Goal: Information Seeking & Learning: Learn about a topic

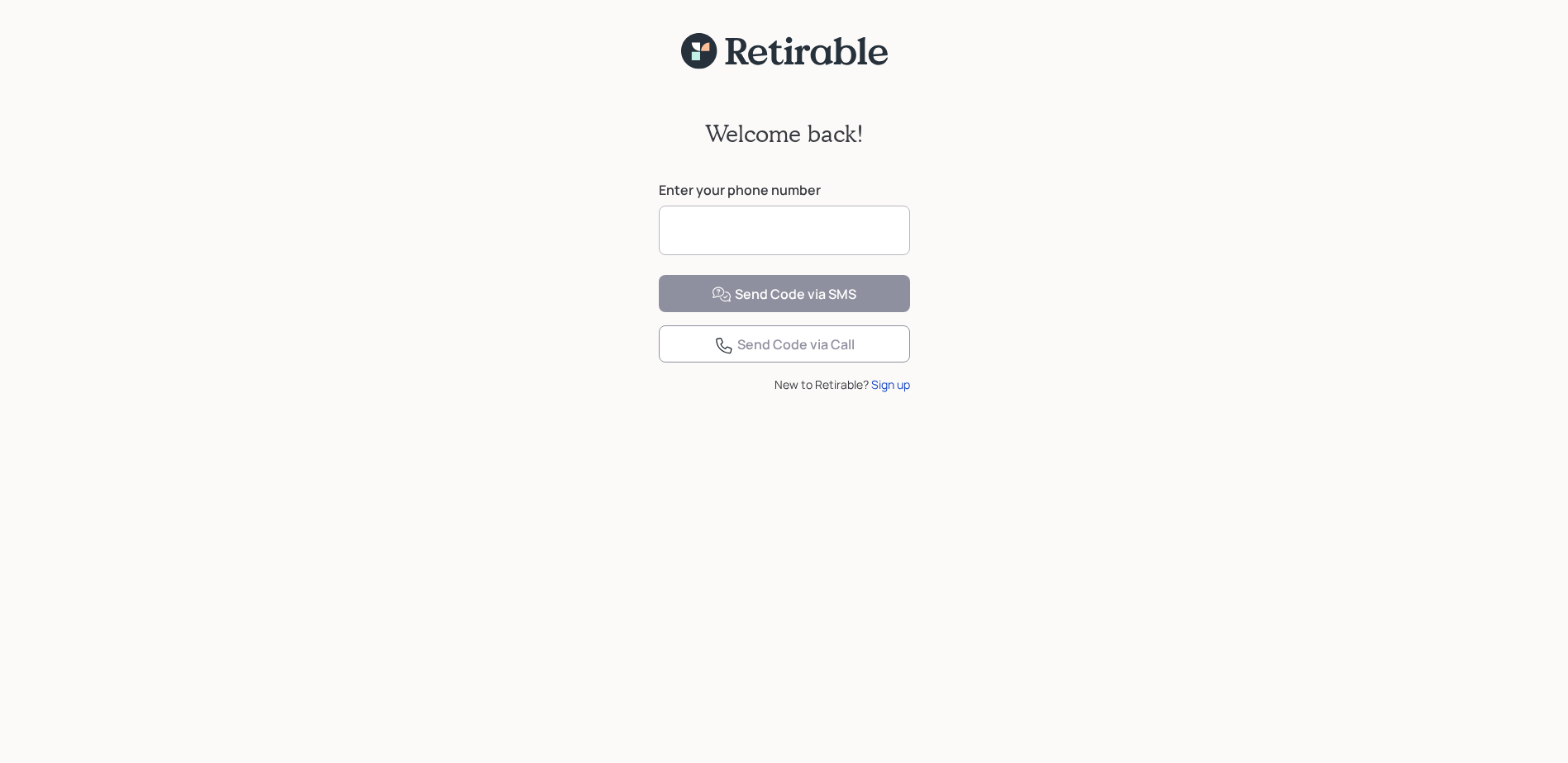
click at [709, 232] on input at bounding box center [784, 231] width 251 height 49
type input "**********"
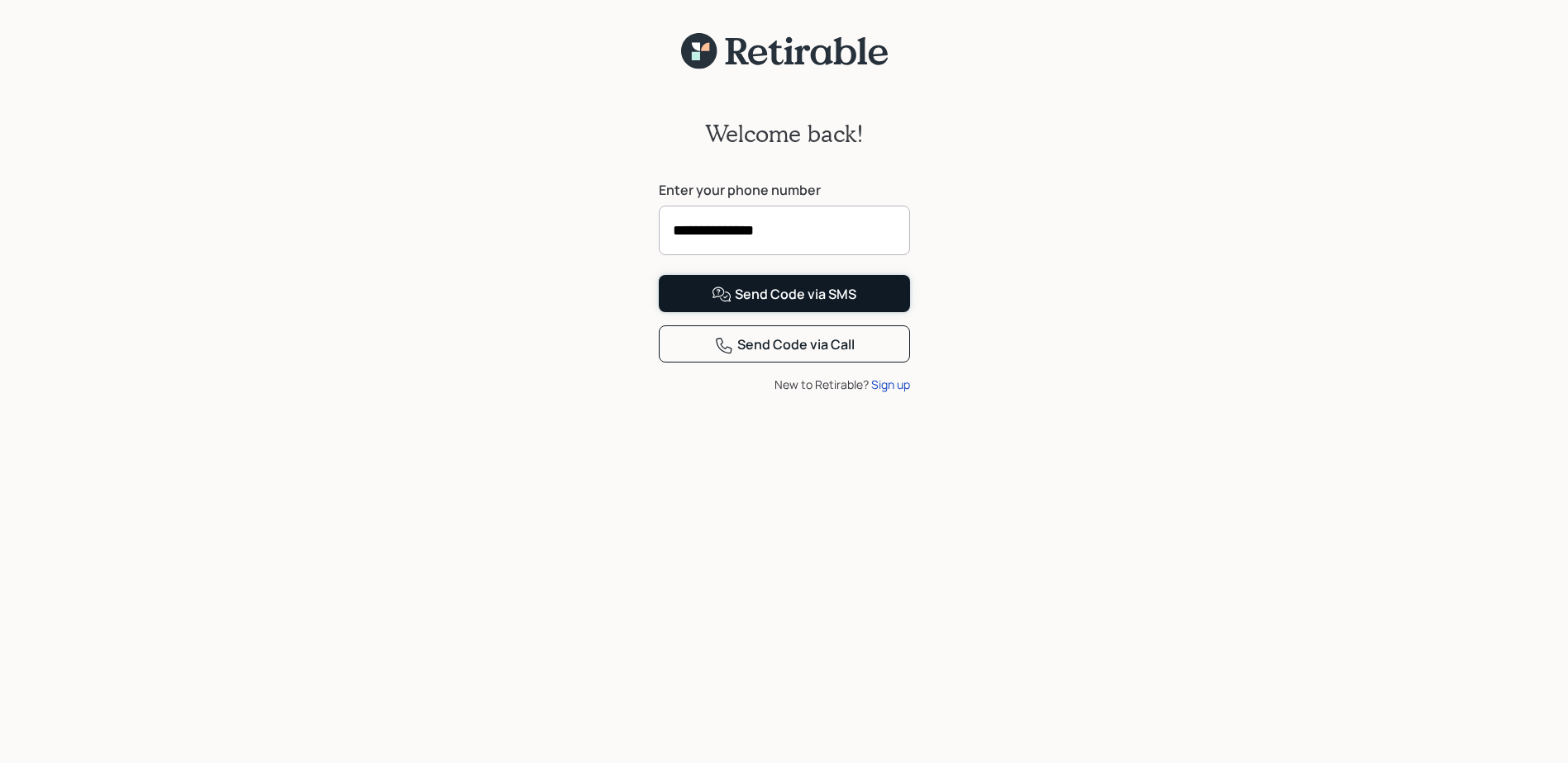
click at [781, 304] on div "Send Code via SMS" at bounding box center [784, 295] width 145 height 20
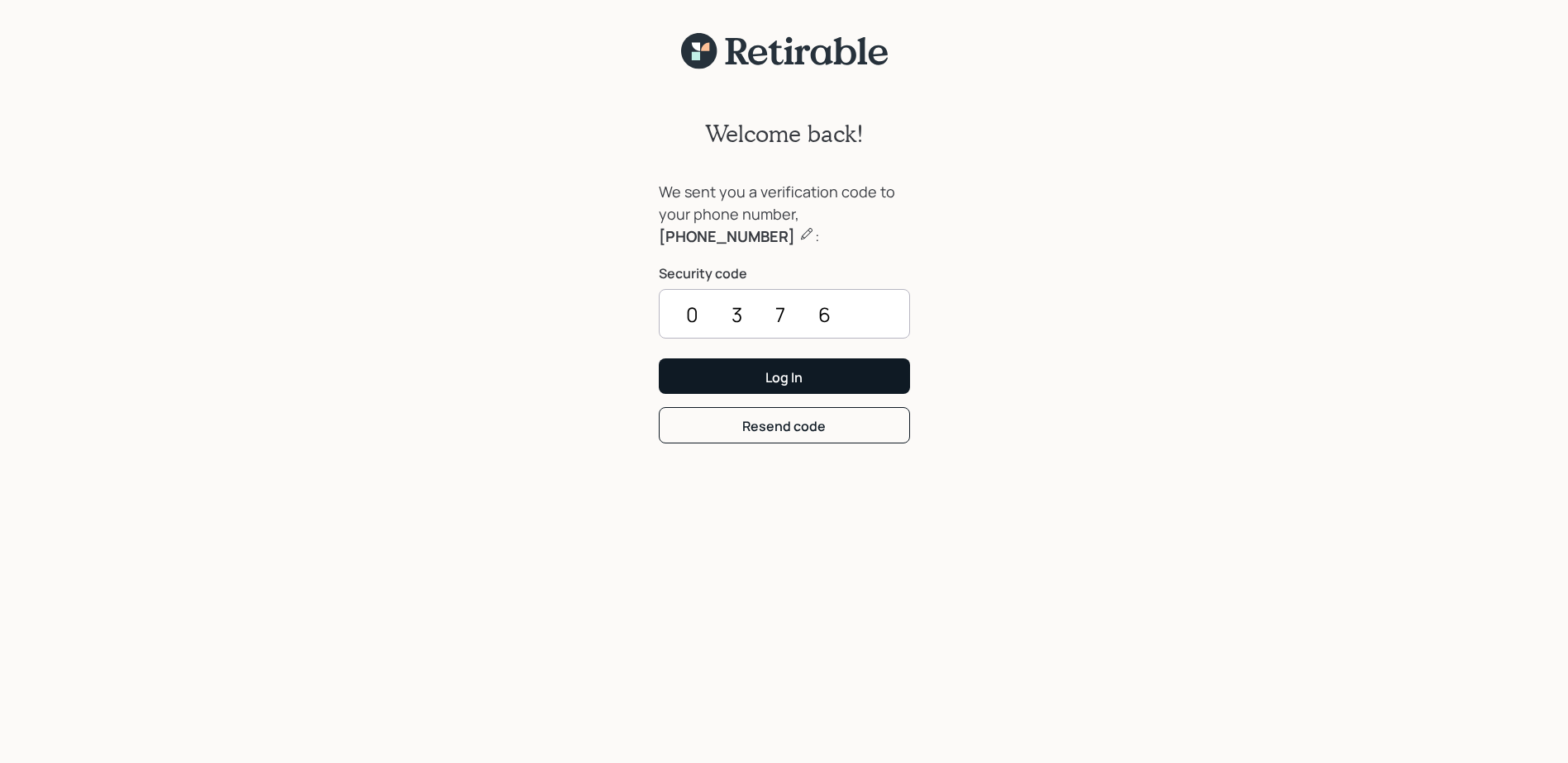
type input "0376"
click at [839, 376] on button "Log In" at bounding box center [784, 376] width 251 height 36
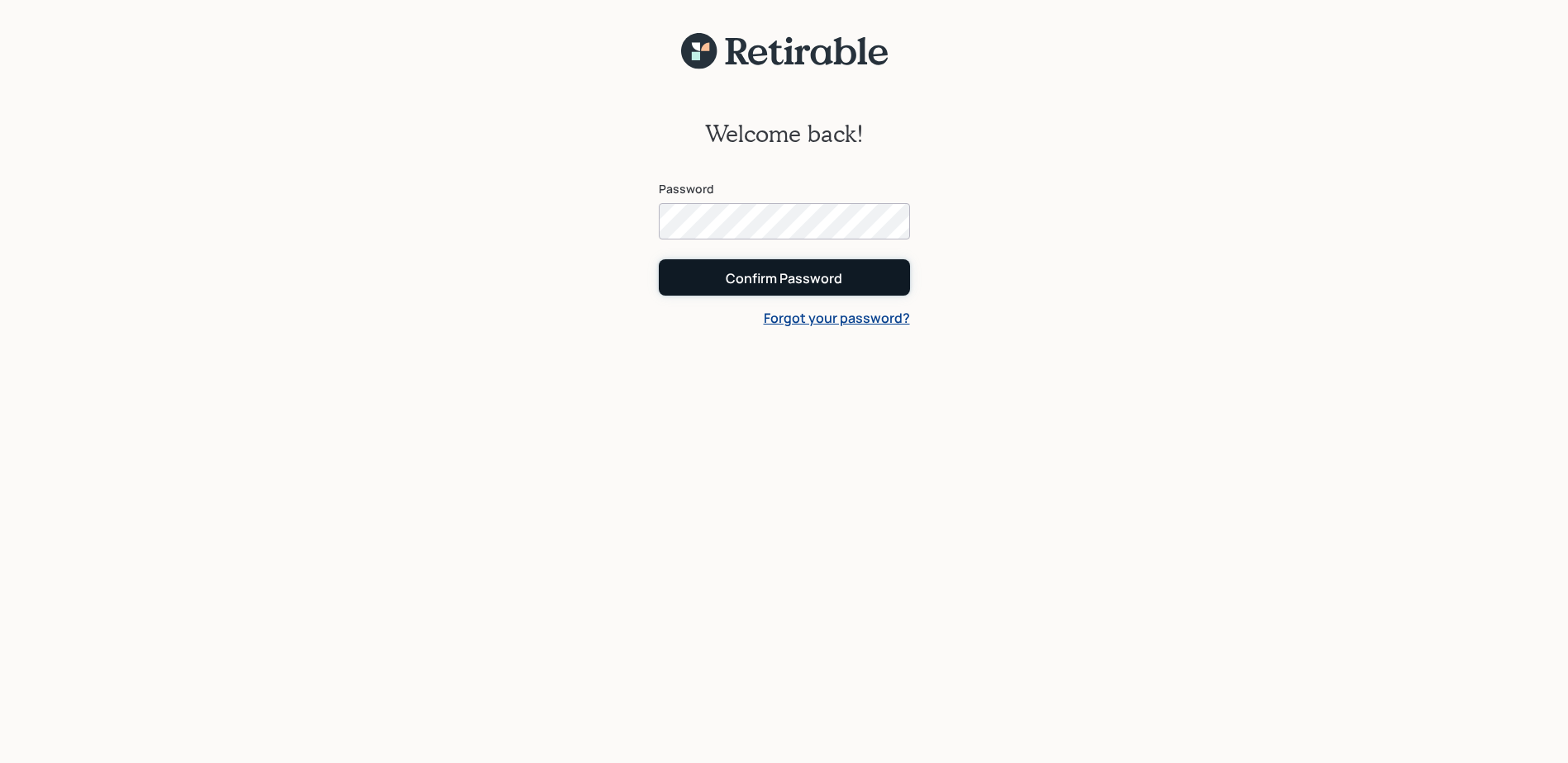
click at [808, 282] on div "Confirm Password" at bounding box center [784, 278] width 117 height 18
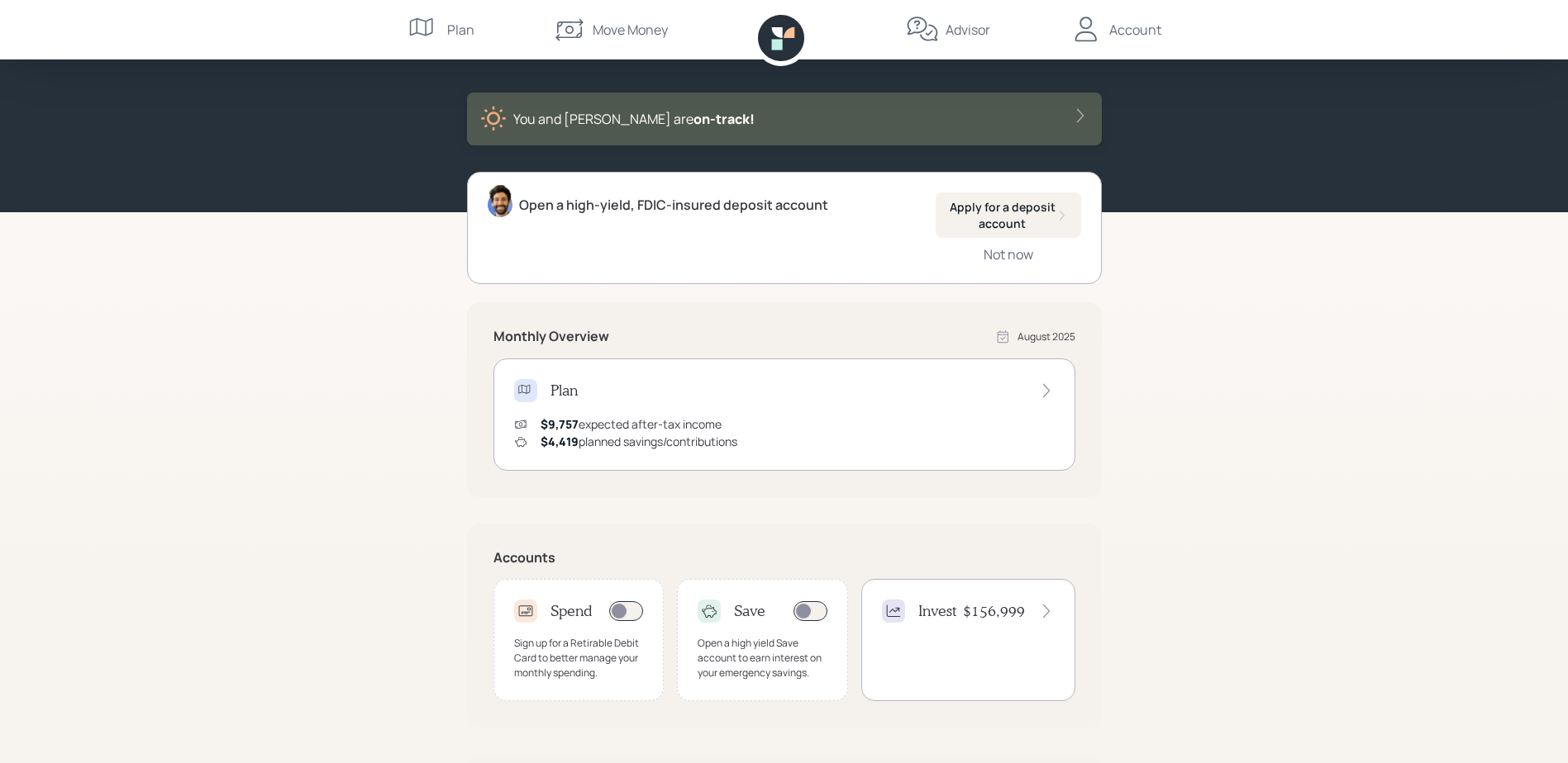
scroll to position [91, 0]
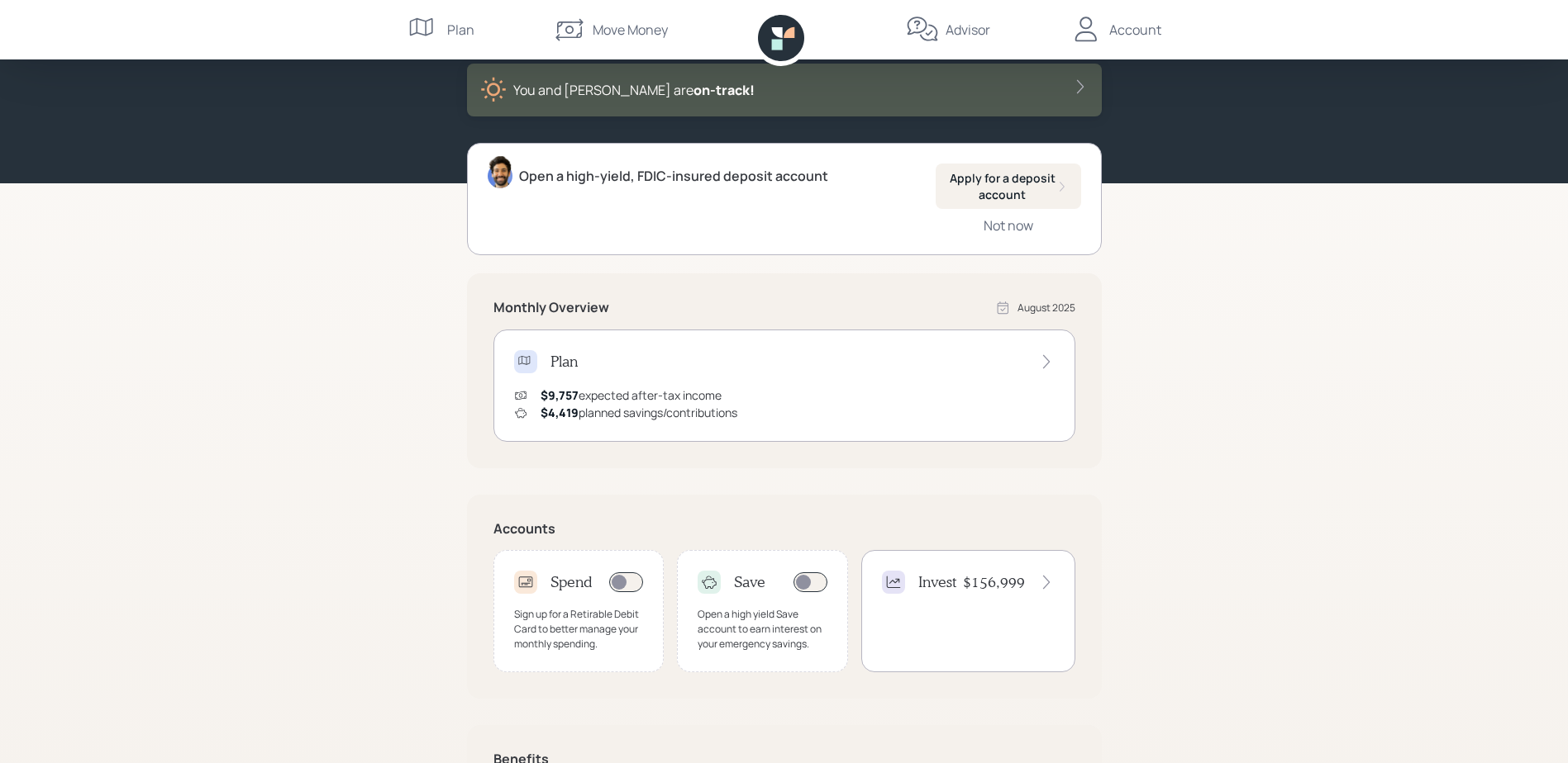
click at [1002, 585] on h4 "$156,999" at bounding box center [994, 583] width 62 height 18
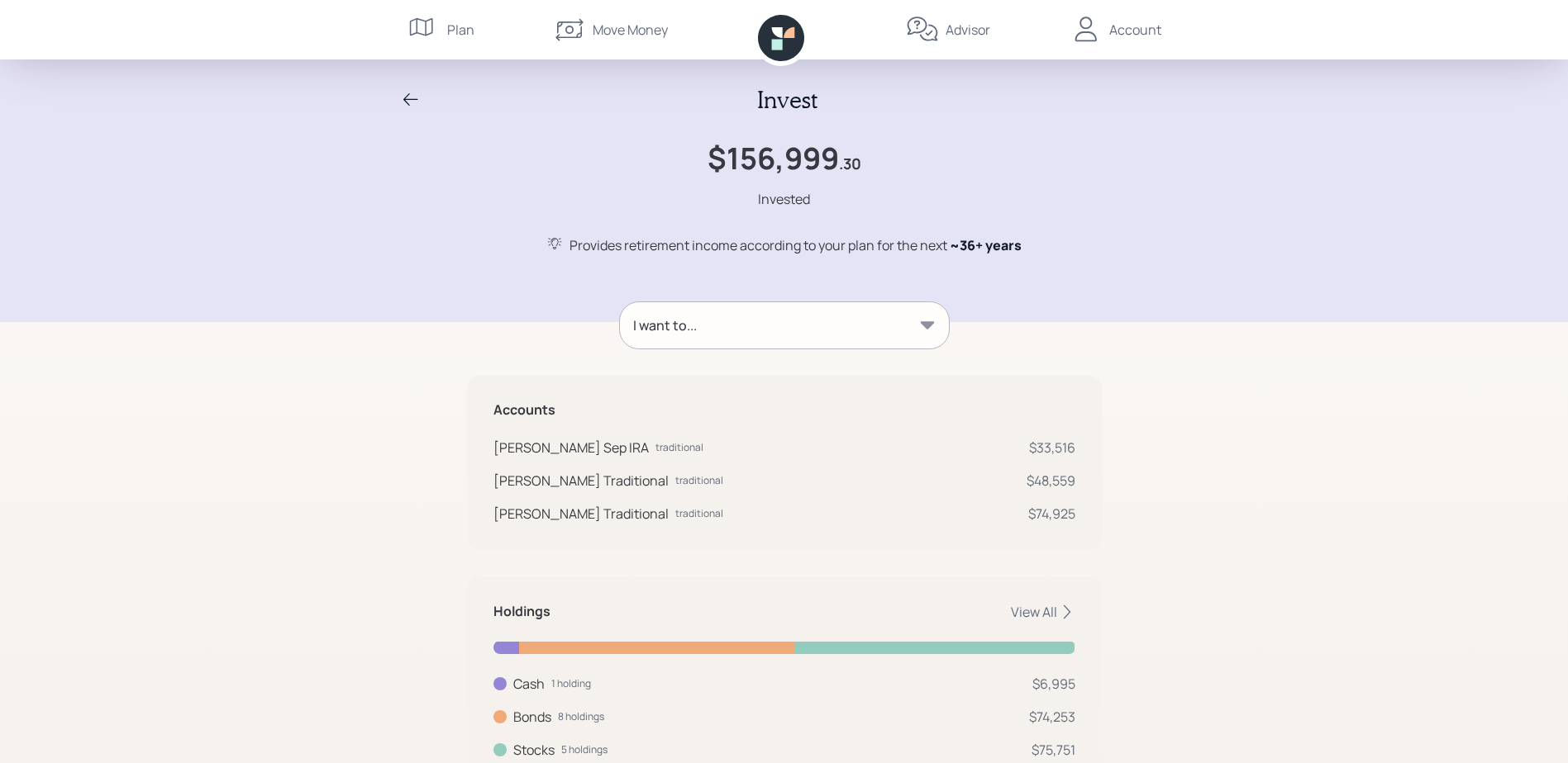
click at [459, 28] on div "Plan" at bounding box center [461, 30] width 27 height 20
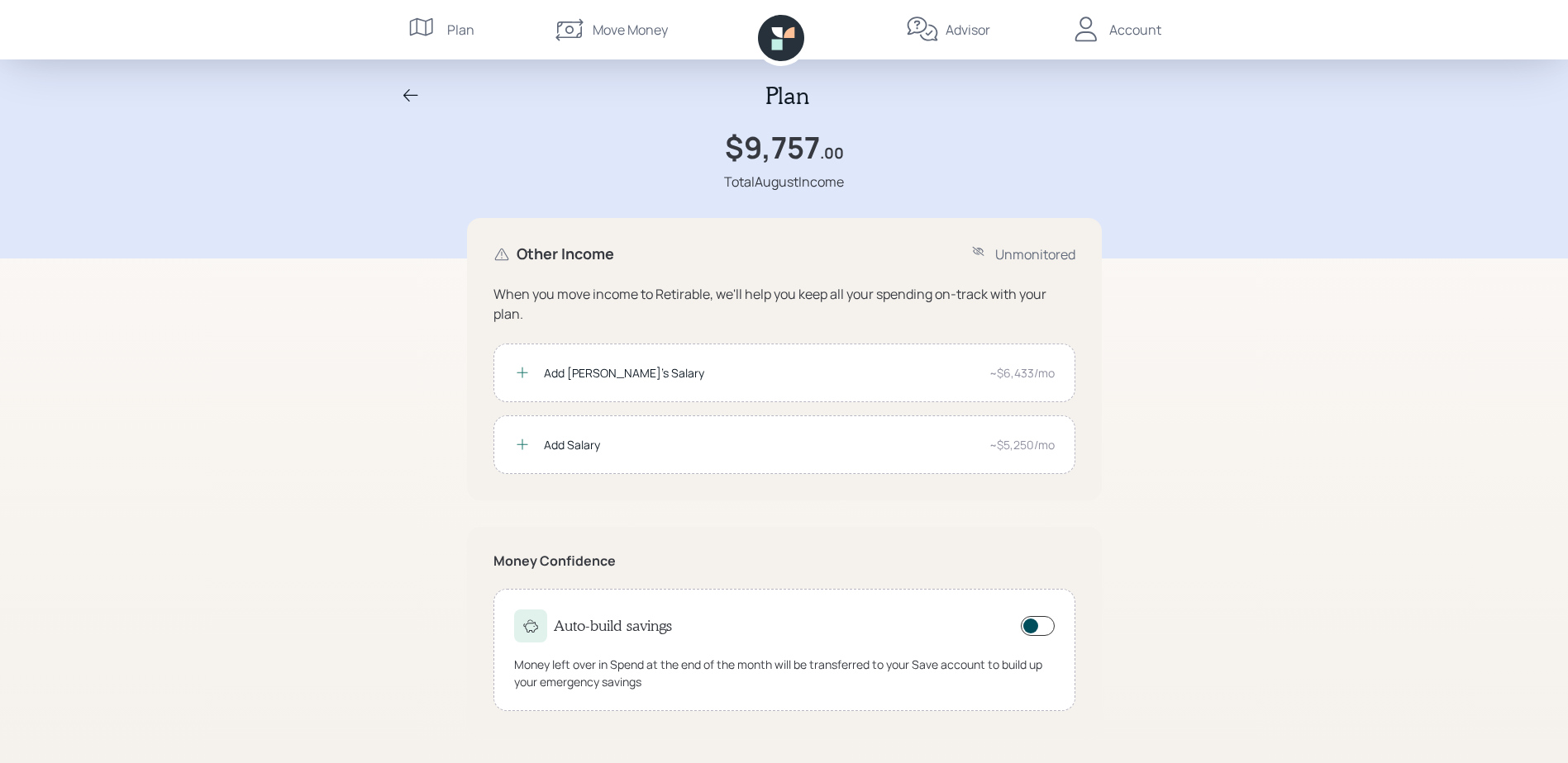
scroll to position [5, 0]
click at [620, 32] on div "Move Money" at bounding box center [630, 30] width 75 height 20
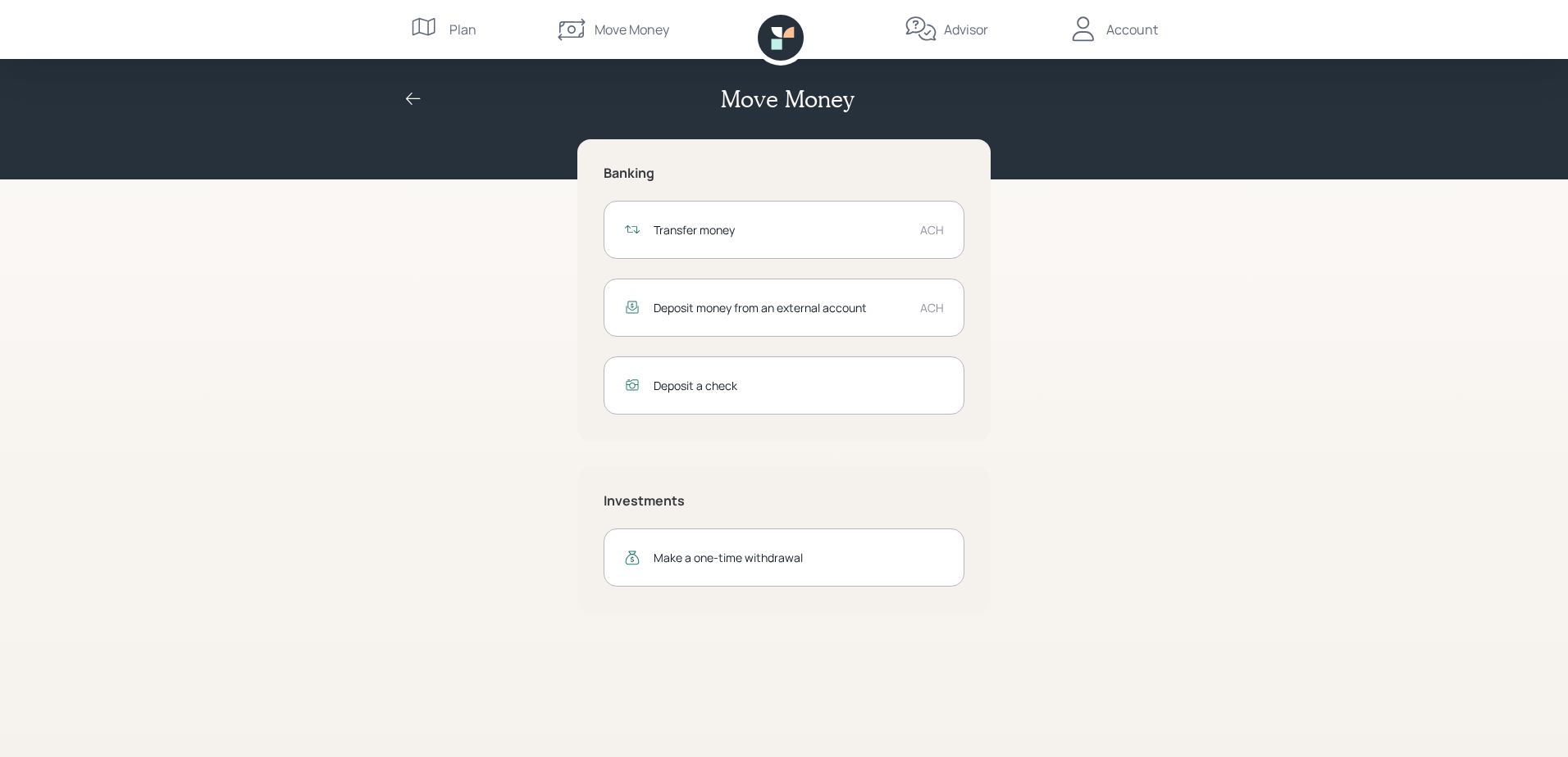
click at [755, 312] on div "Deposit money from an external account" at bounding box center [780, 308] width 253 height 17
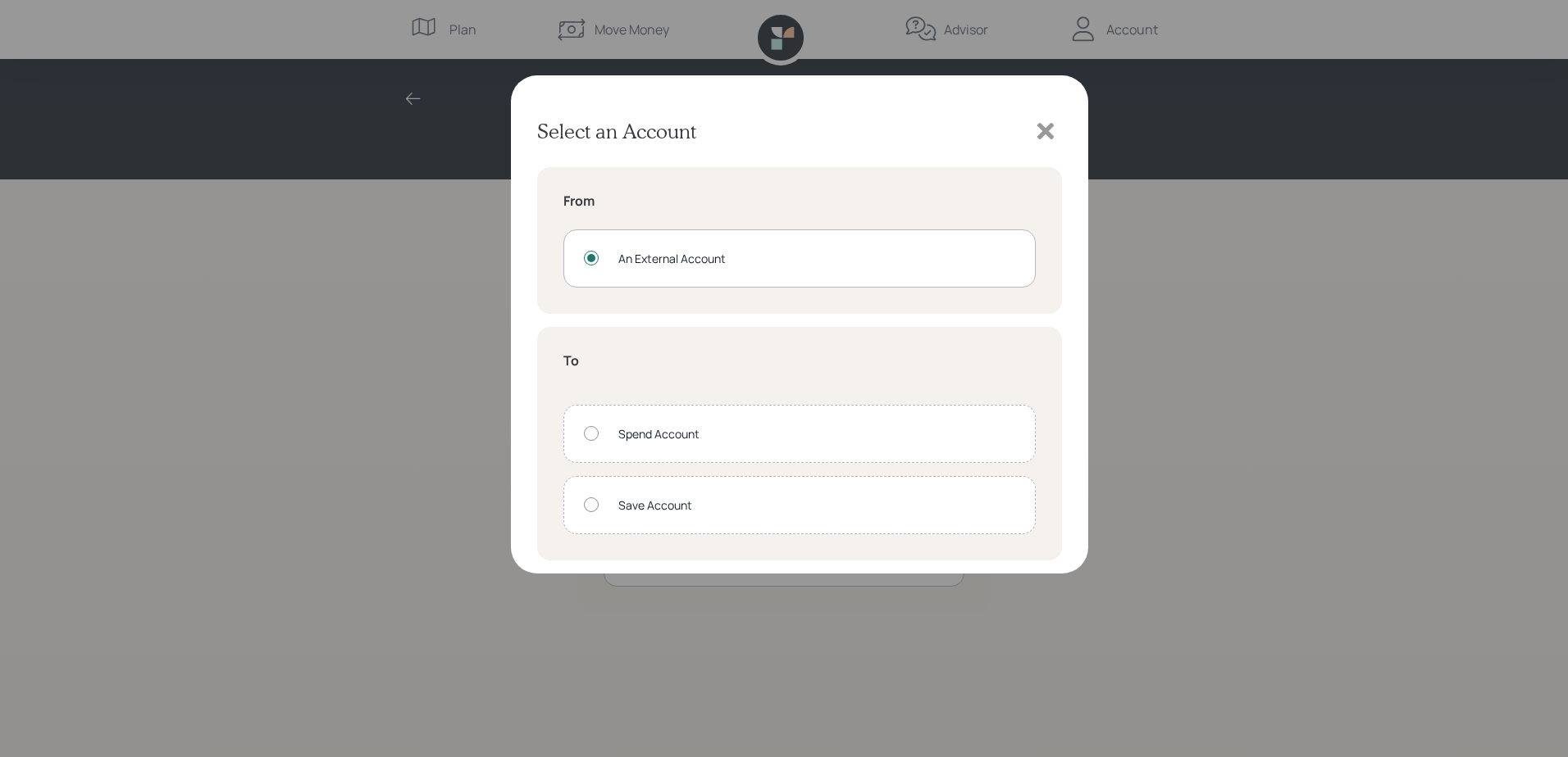
click at [1047, 127] on icon at bounding box center [1045, 130] width 24 height 24
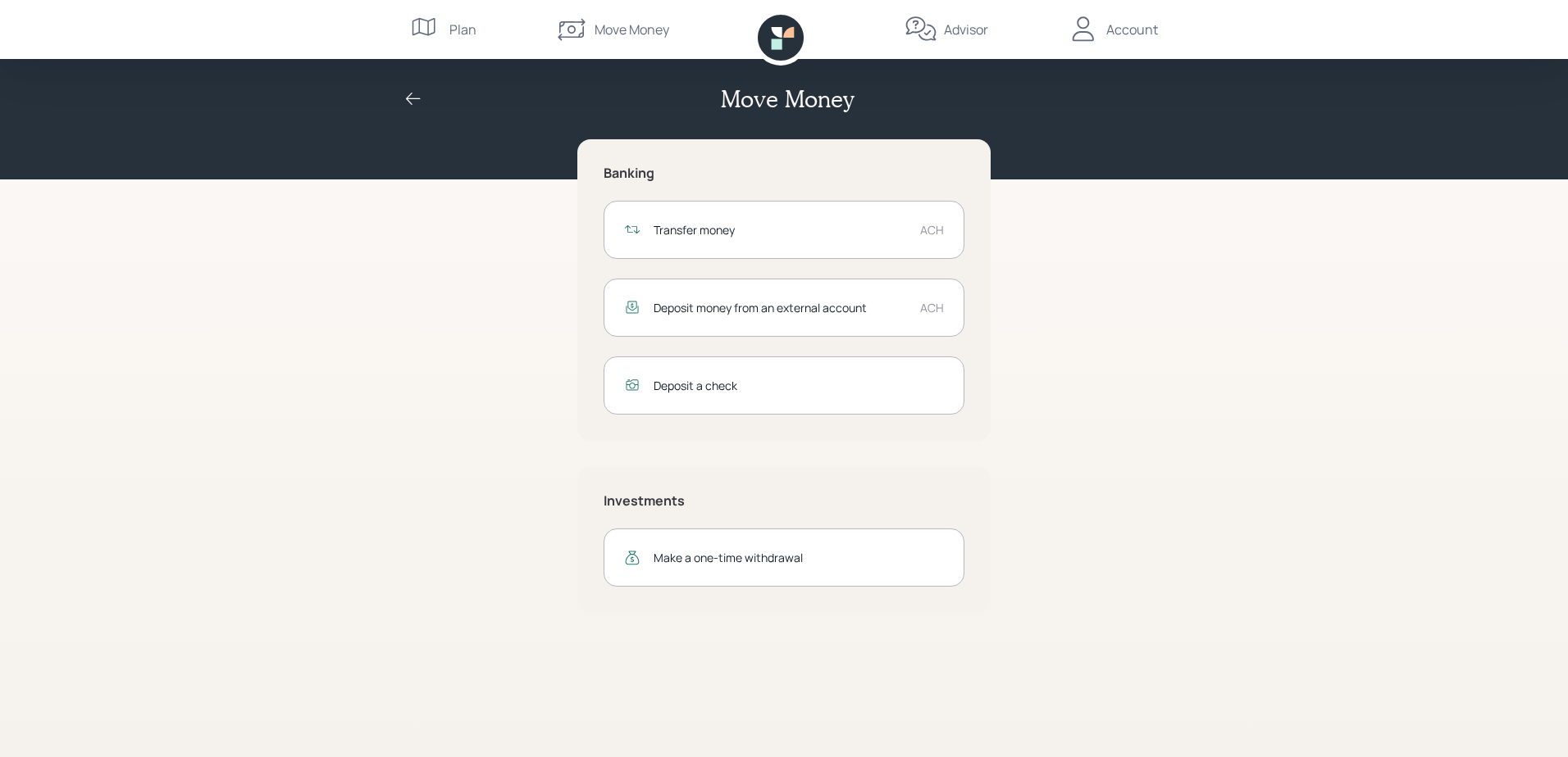
click at [450, 30] on div "Plan" at bounding box center [463, 30] width 27 height 20
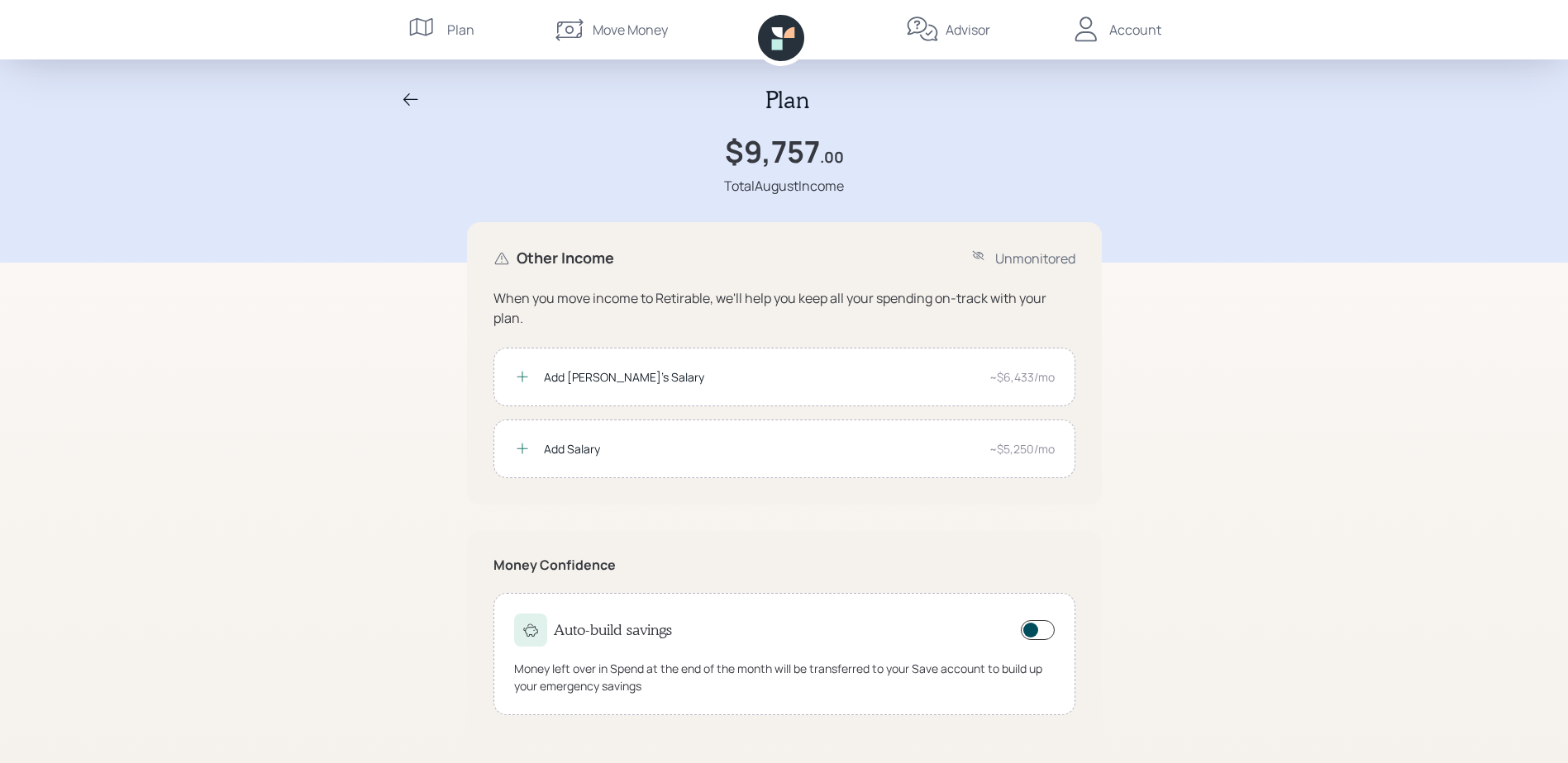
click at [785, 40] on icon at bounding box center [781, 37] width 47 height 46
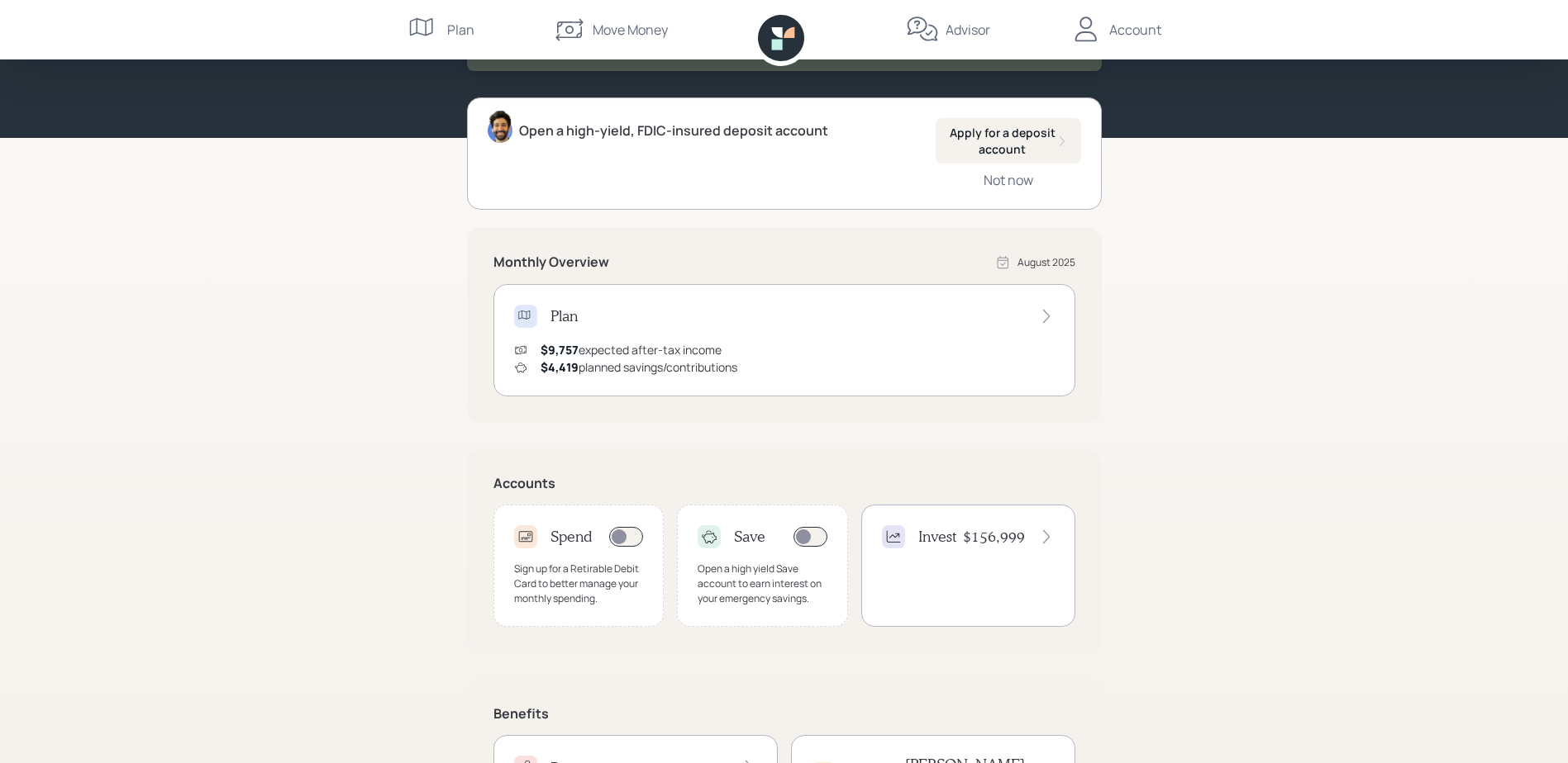
scroll to position [165, 0]
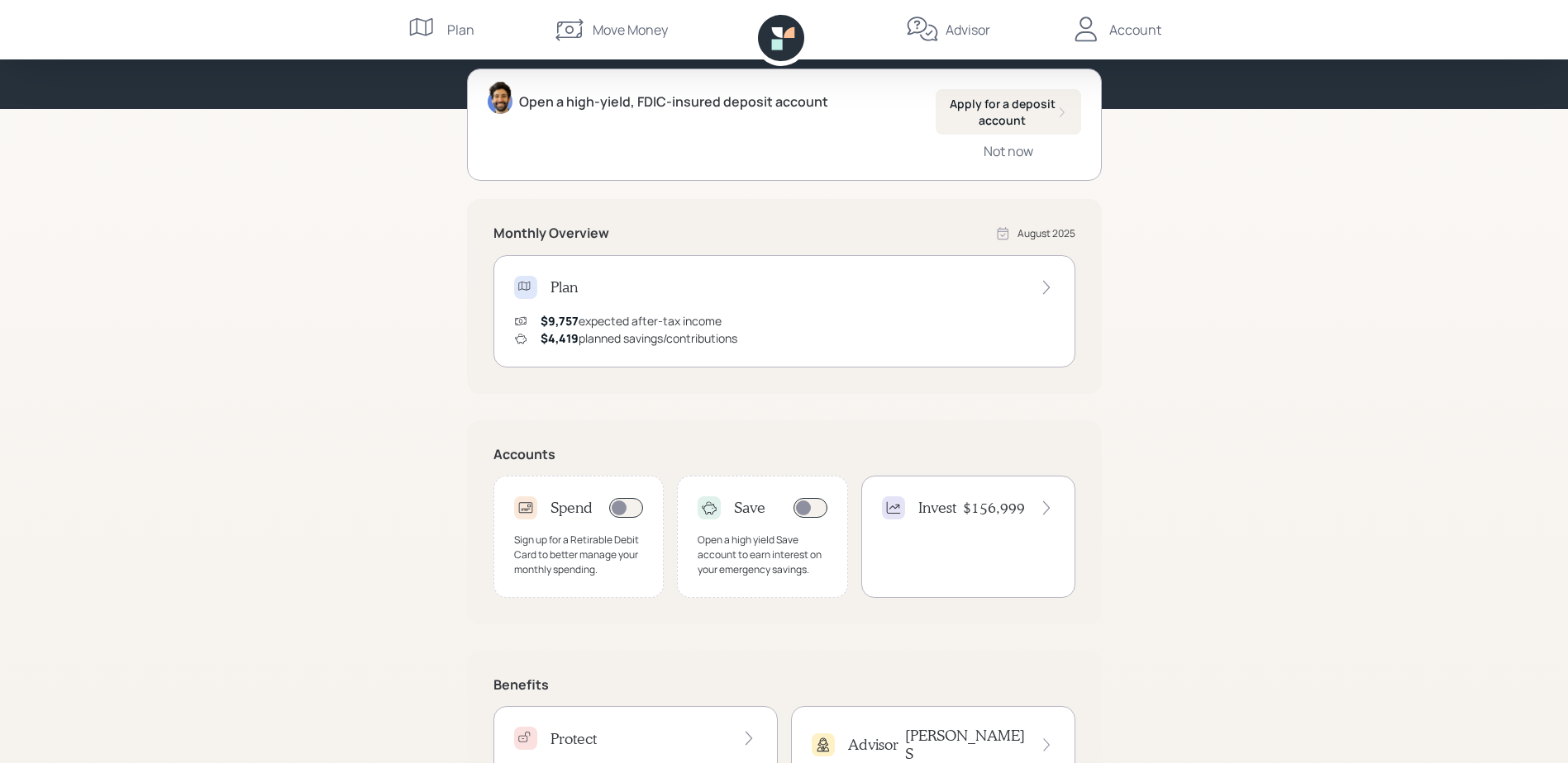
click at [971, 530] on div "Invest $156,999" at bounding box center [968, 537] width 214 height 122
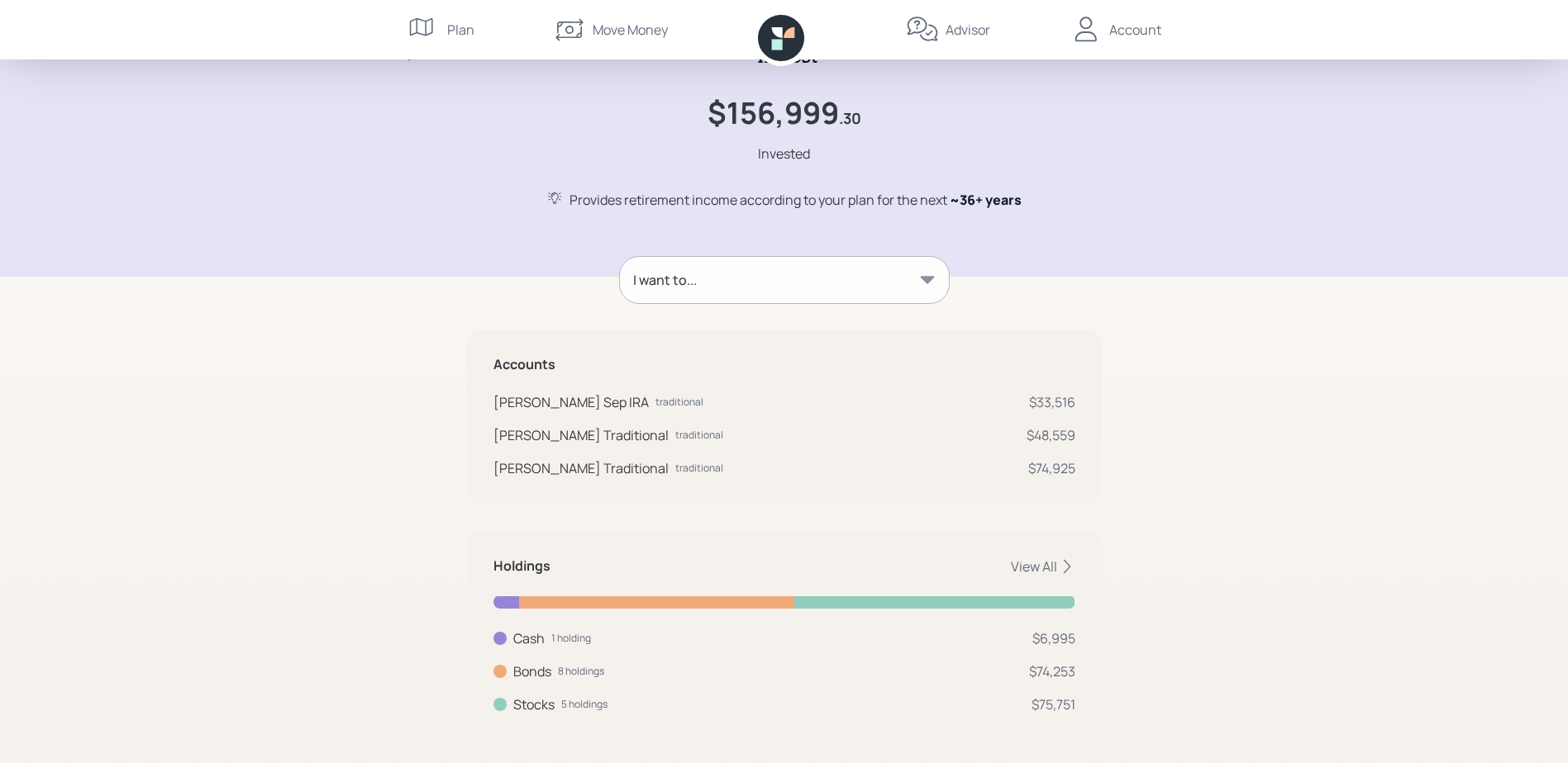
scroll to position [69, 0]
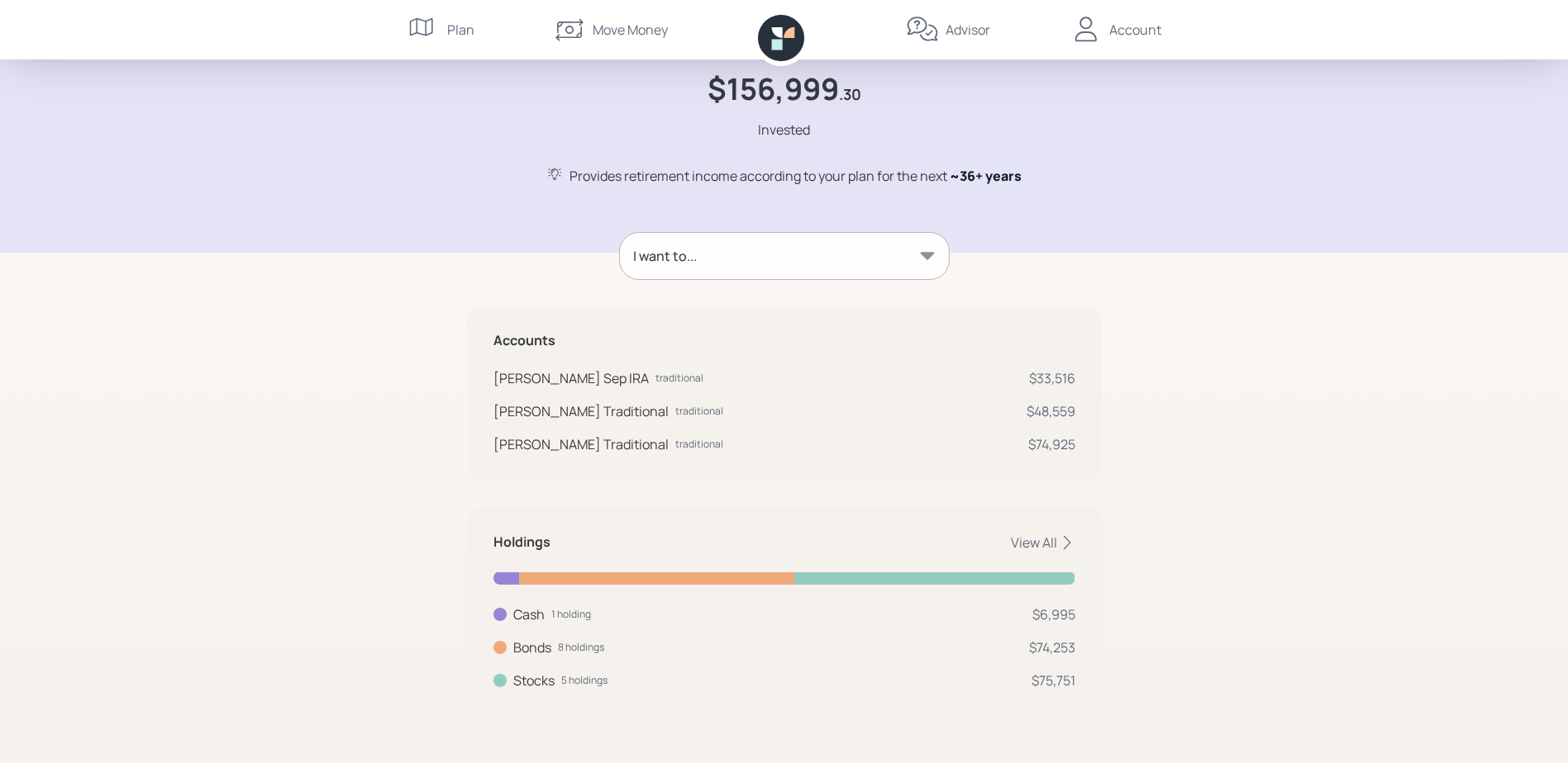
click at [923, 253] on icon at bounding box center [927, 255] width 14 height 7
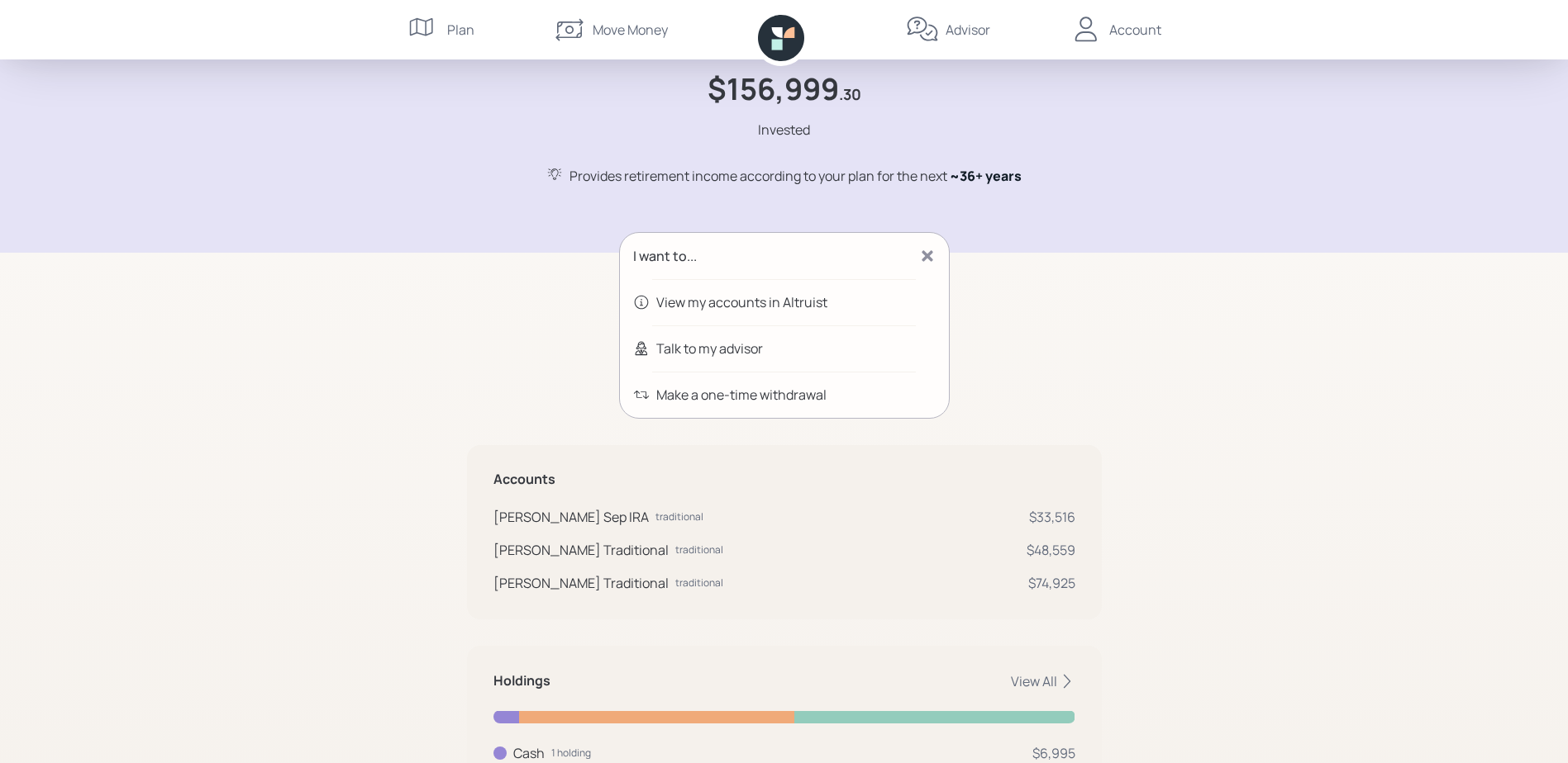
click at [1318, 376] on div "Invest $156,999 .30 Invested Provides retirement income according to your plan …" at bounding box center [784, 417] width 1568 height 972
click at [457, 387] on div "Invest $156,999 .30 Invested Provides retirement income according to your plan …" at bounding box center [784, 417] width 1568 height 972
click at [928, 253] on icon at bounding box center [928, 256] width 16 height 16
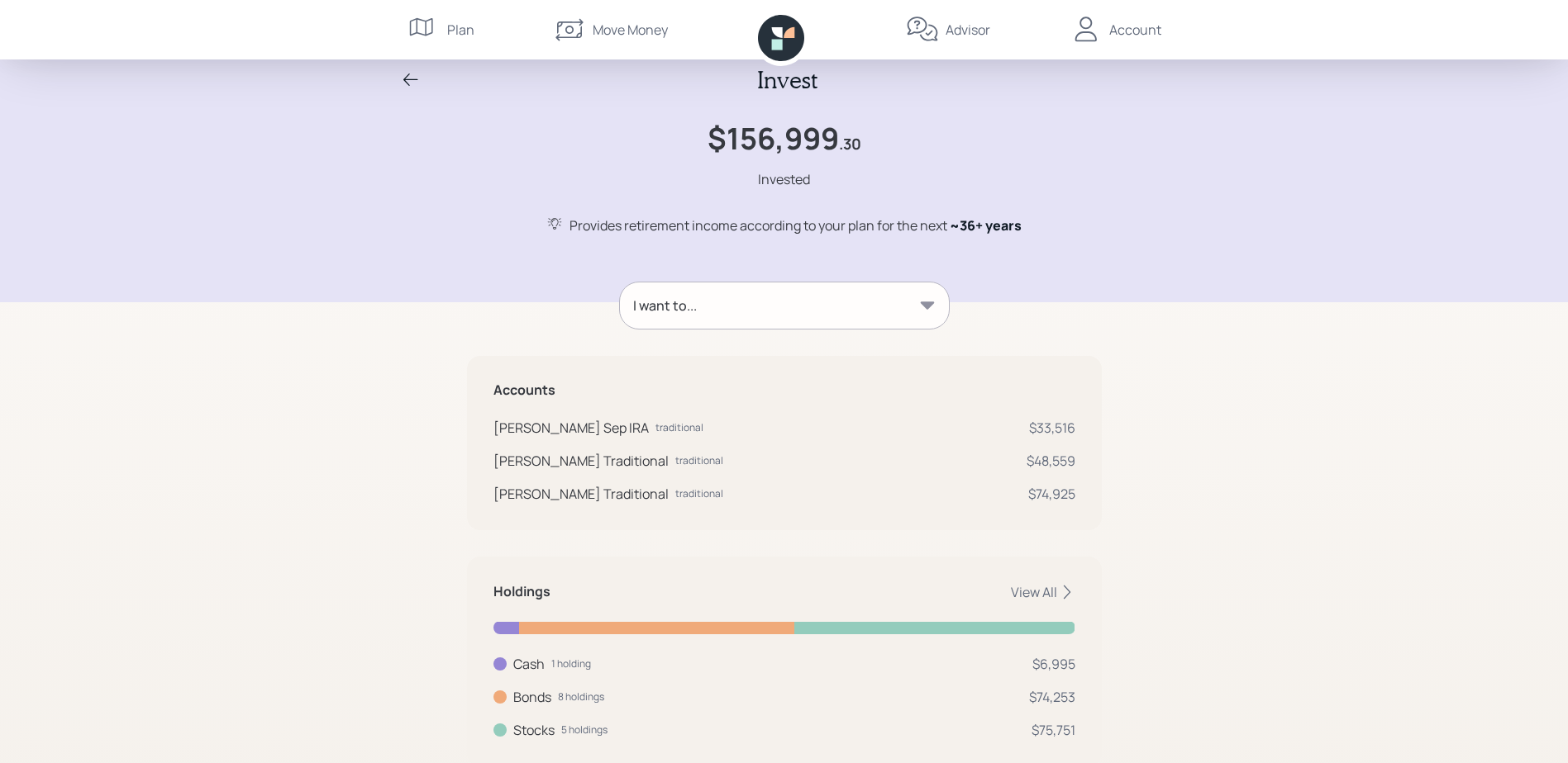
scroll to position [0, 0]
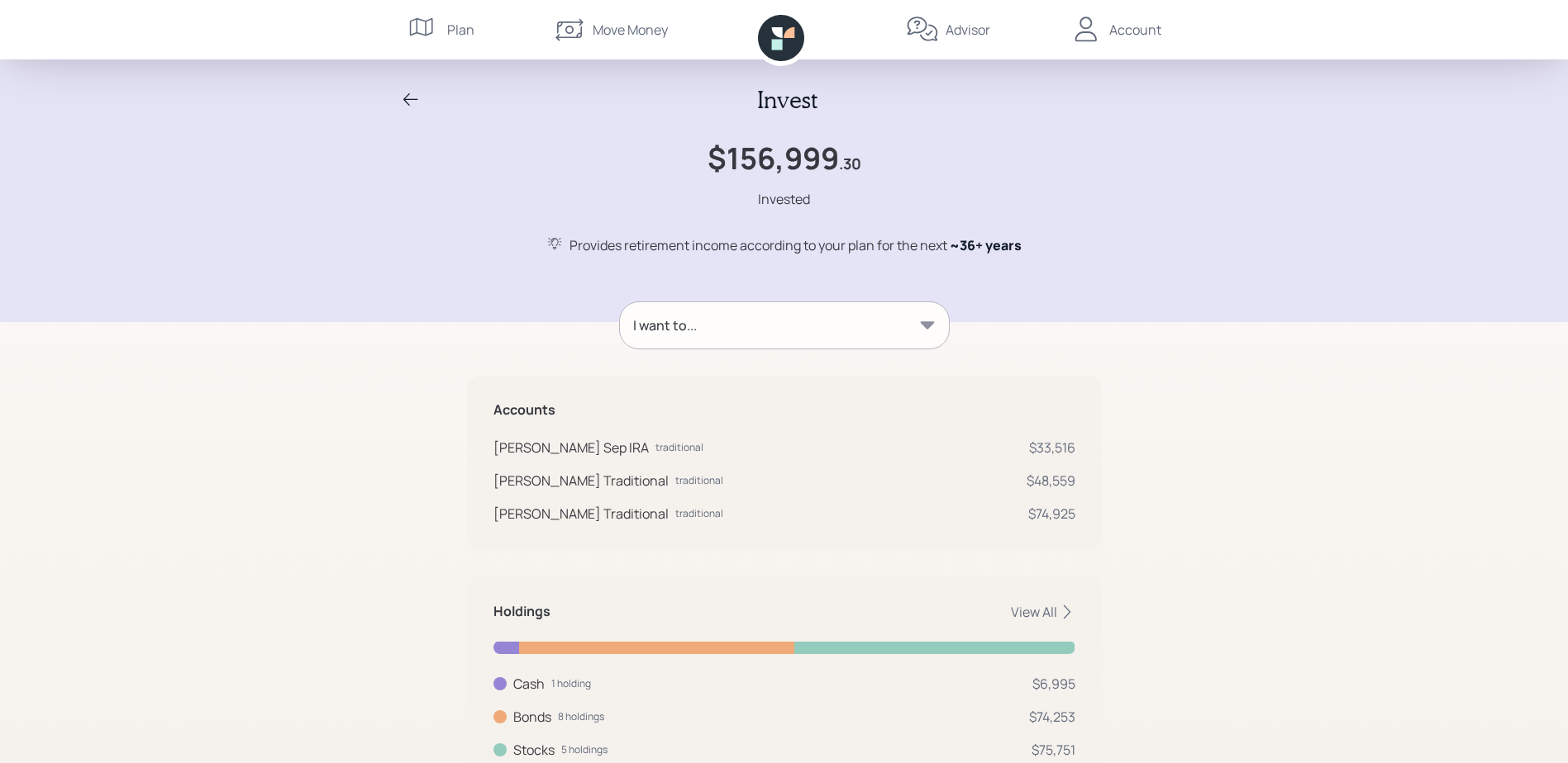
click at [1138, 28] on div "Account" at bounding box center [1135, 30] width 52 height 20
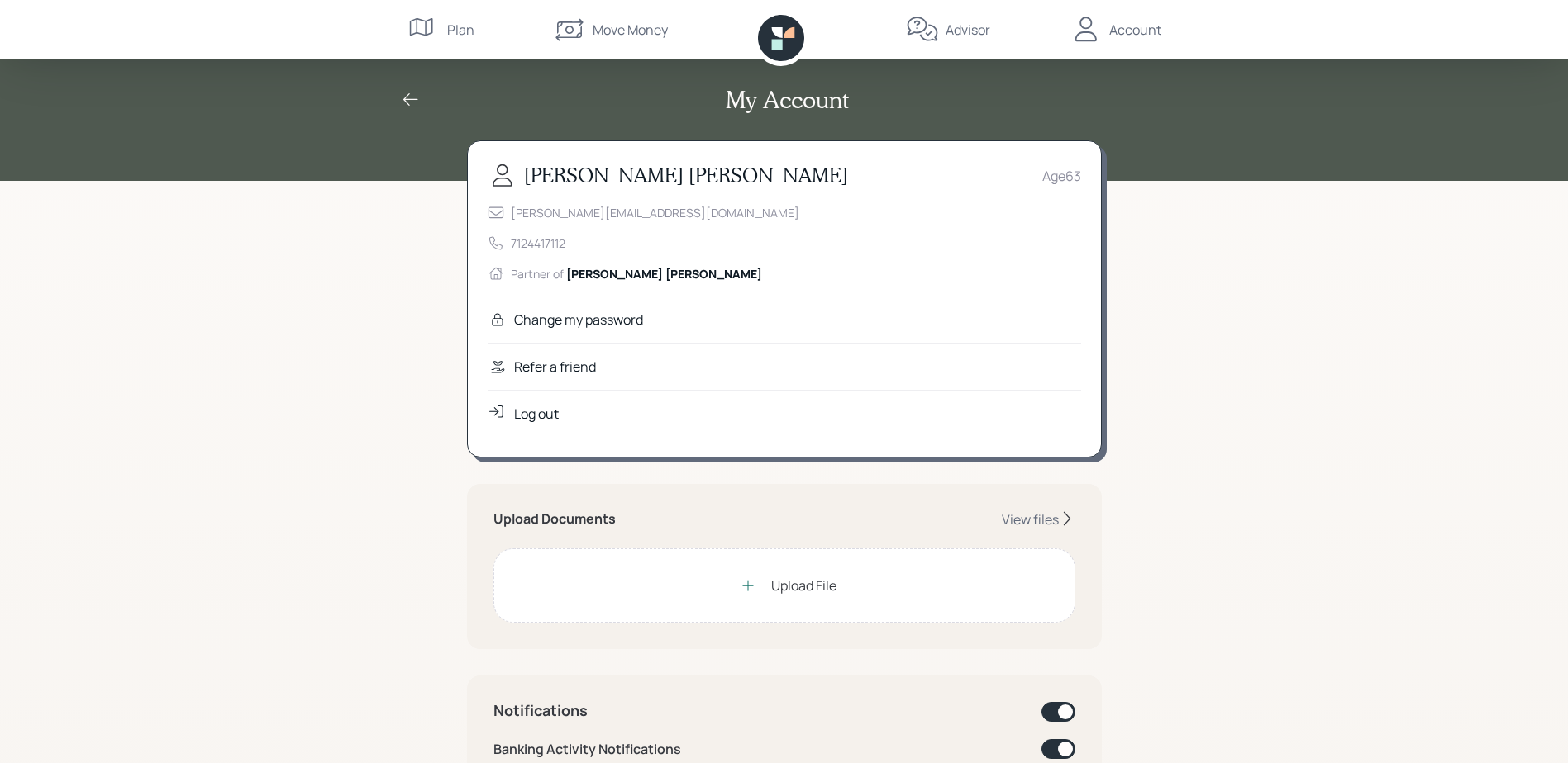
click at [784, 38] on icon at bounding box center [781, 37] width 47 height 46
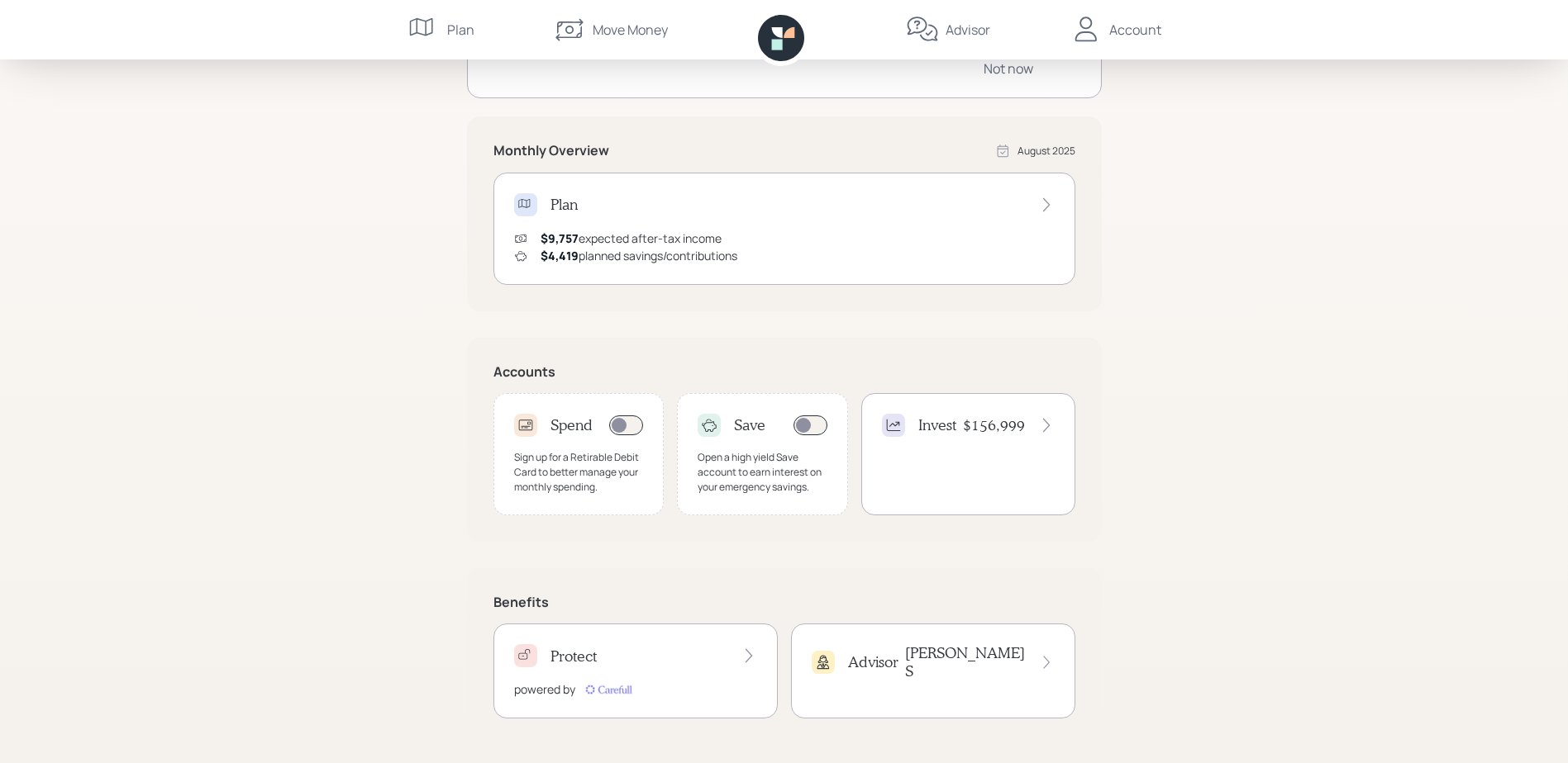
scroll to position [256, 0]
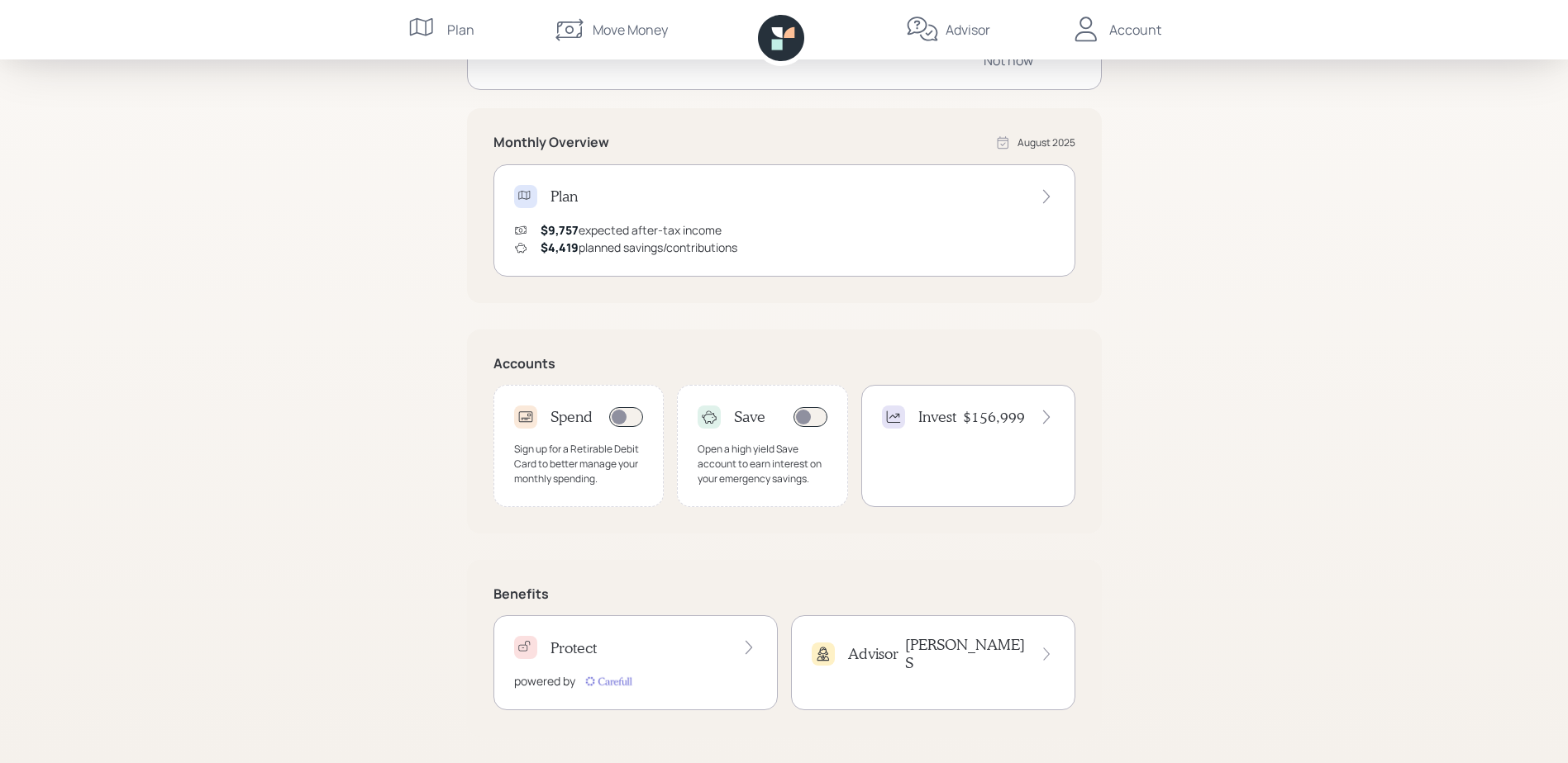
click at [668, 652] on div "Protect" at bounding box center [636, 647] width 243 height 23
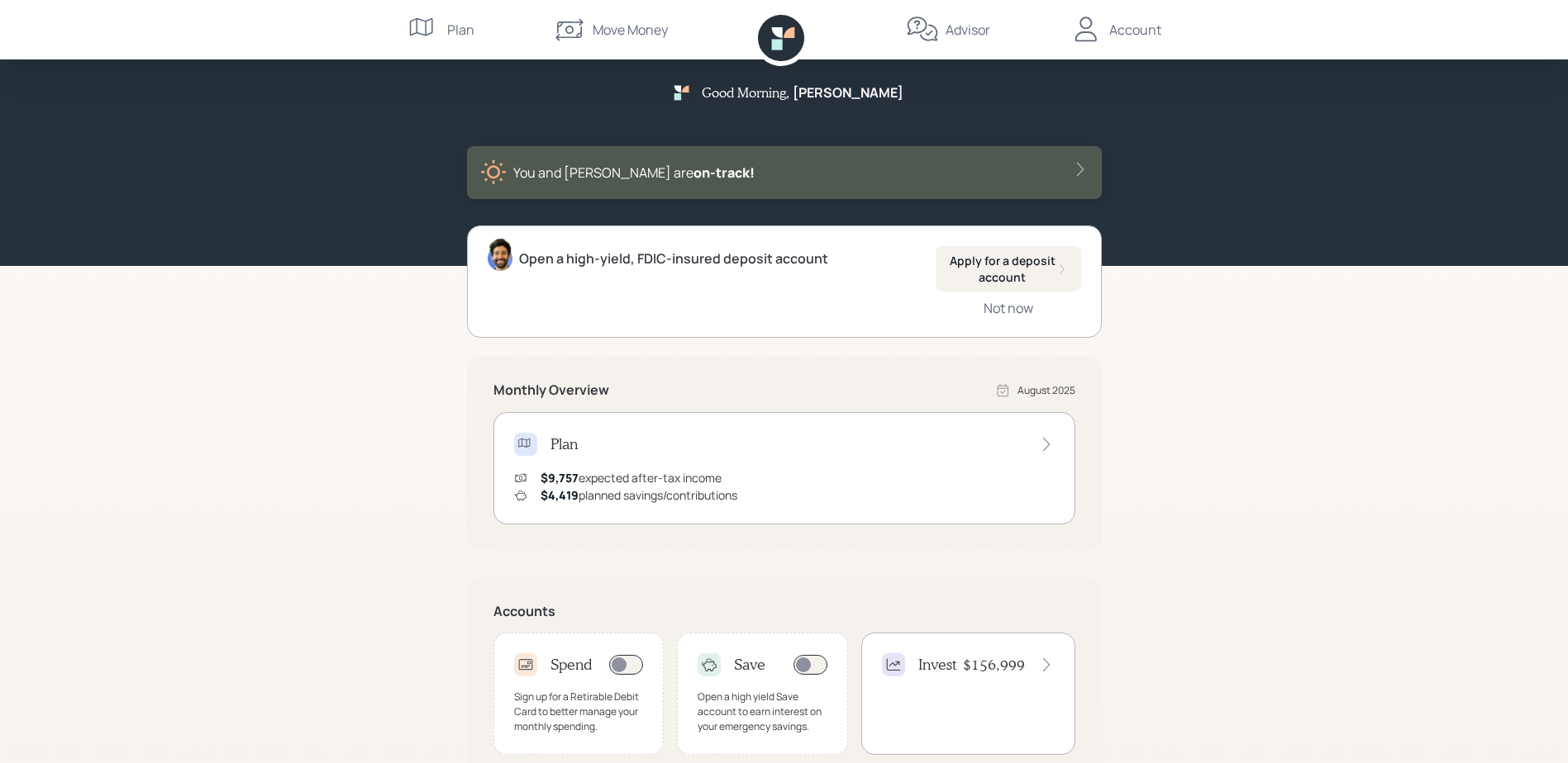
scroll to position [0, 0]
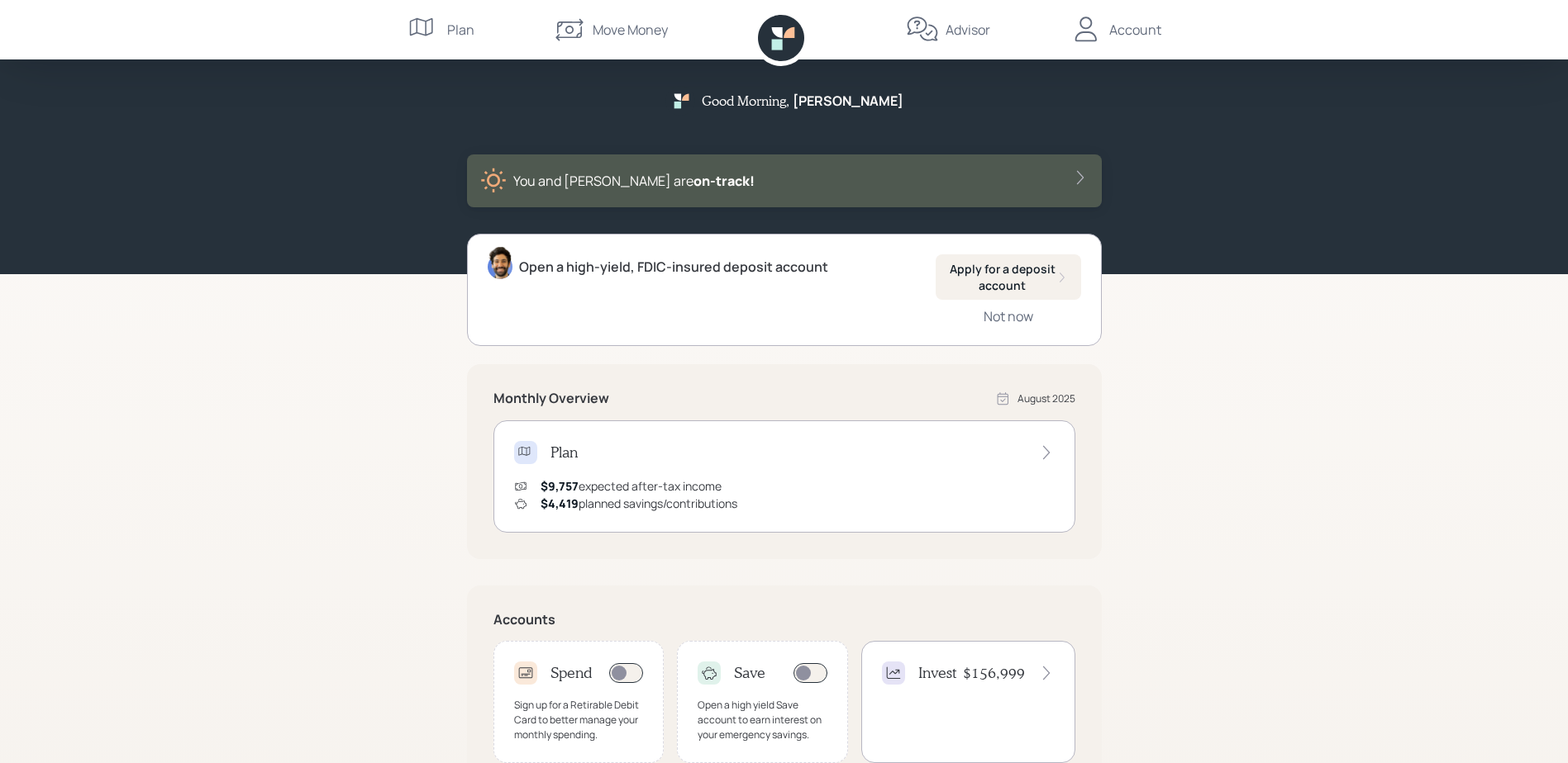
click at [570, 451] on h4 "Plan" at bounding box center [564, 453] width 27 height 18
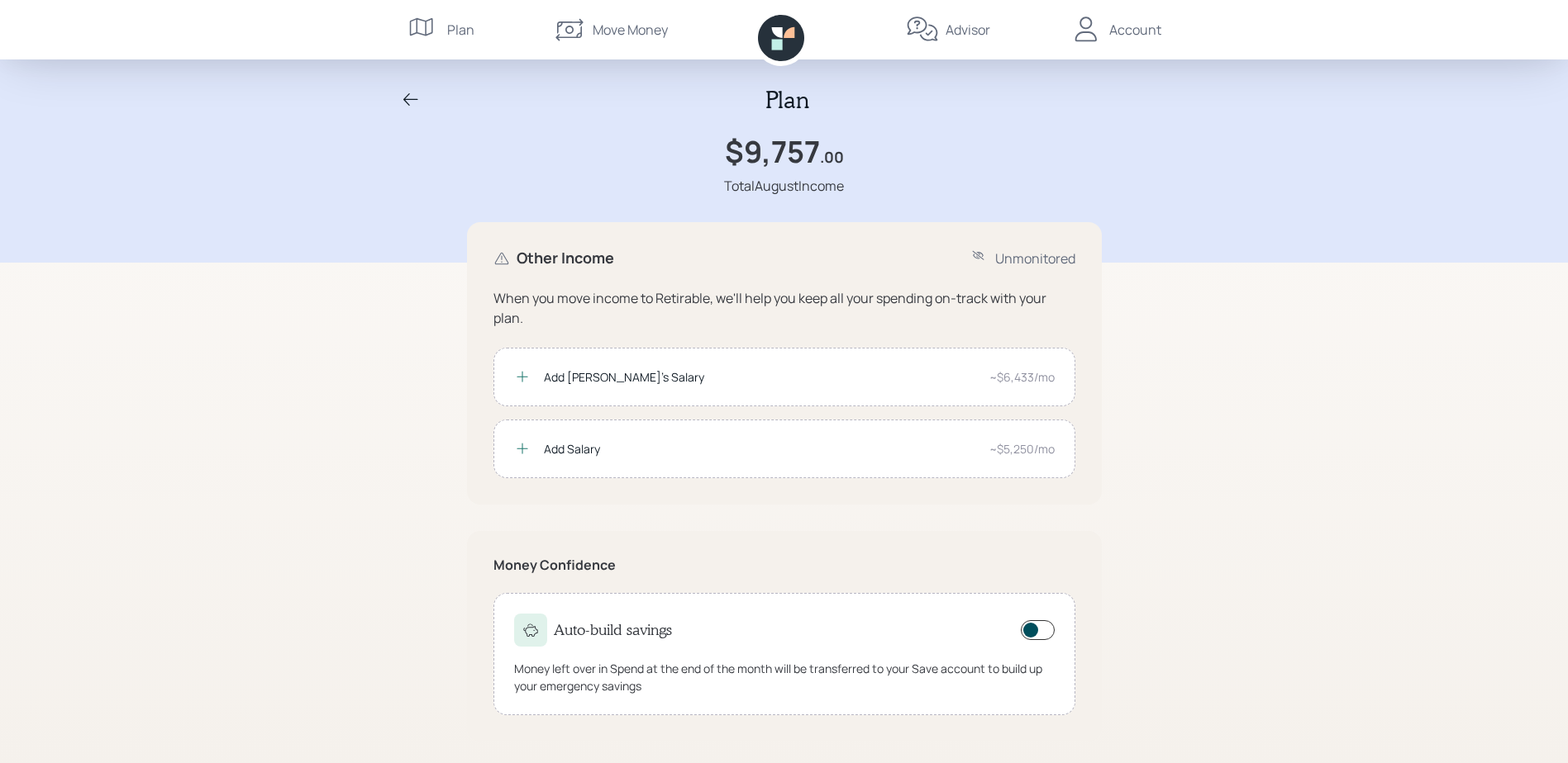
click at [447, 28] on div "Plan" at bounding box center [461, 30] width 27 height 20
click at [424, 24] on icon at bounding box center [424, 29] width 33 height 33
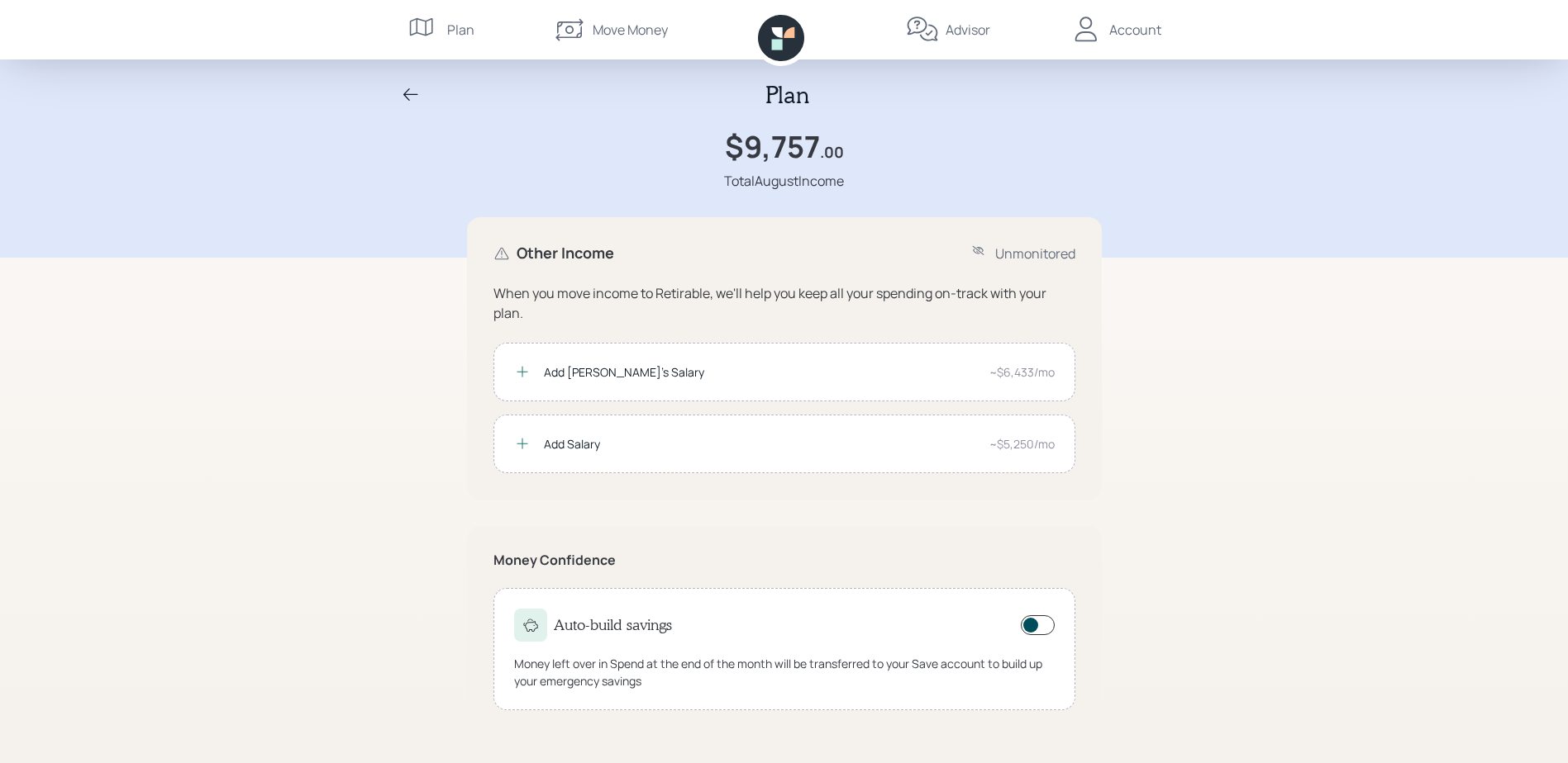
click at [965, 32] on div "Advisor" at bounding box center [968, 30] width 45 height 20
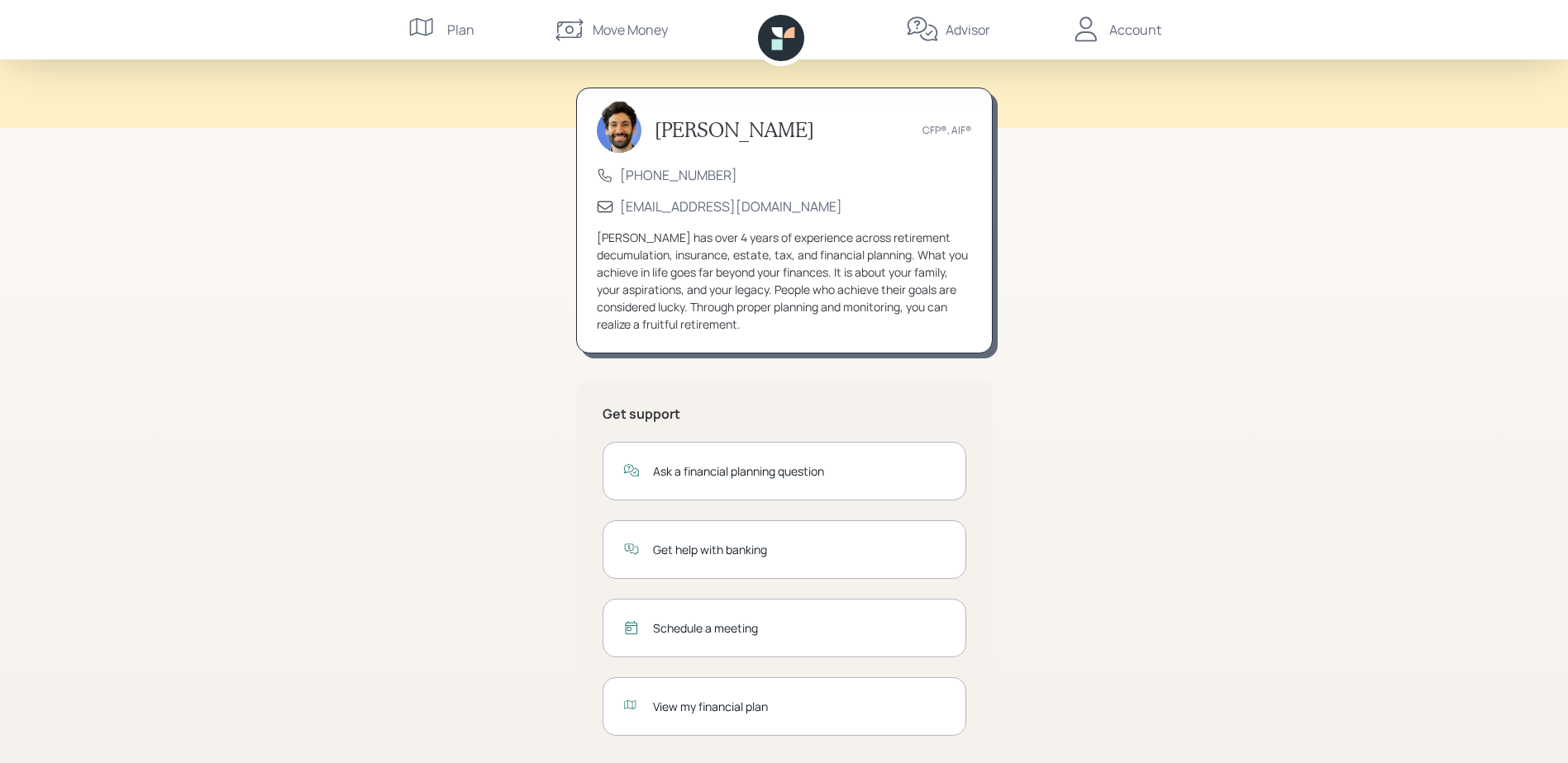
scroll to position [78, 0]
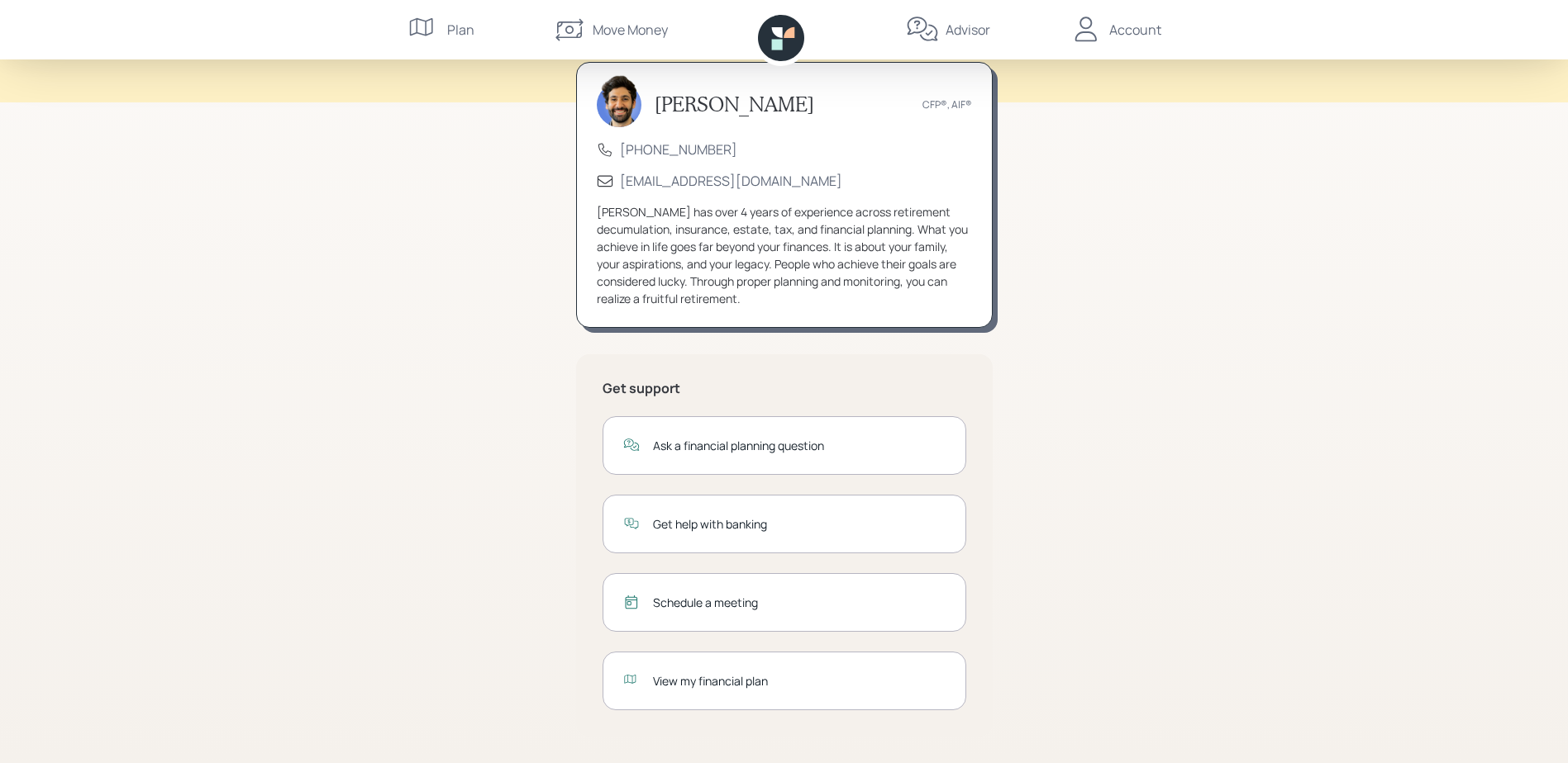
click at [761, 684] on div "View my financial plan" at bounding box center [799, 681] width 293 height 17
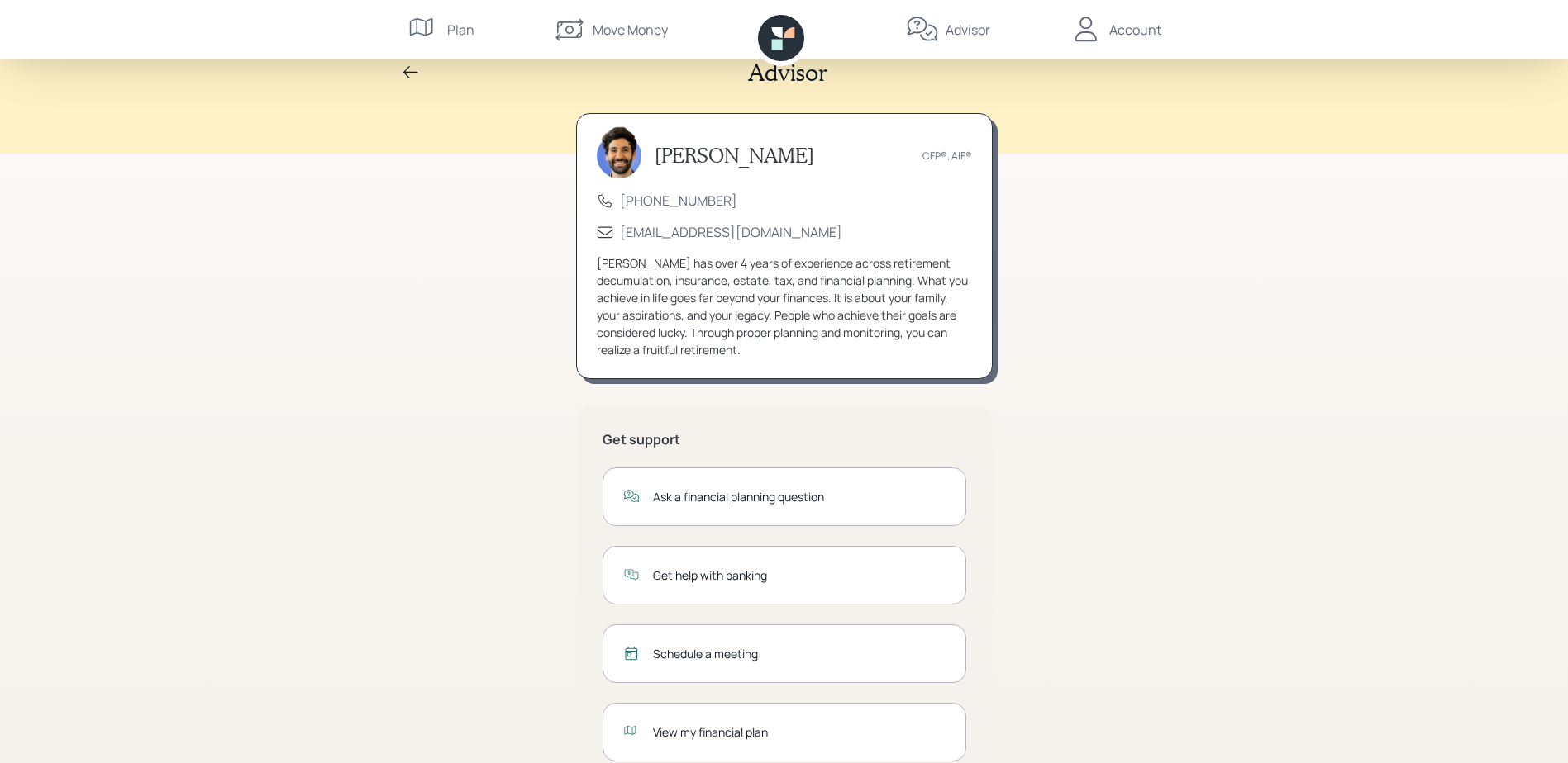
scroll to position [0, 0]
